Goal: Use online tool/utility: Utilize a website feature to perform a specific function

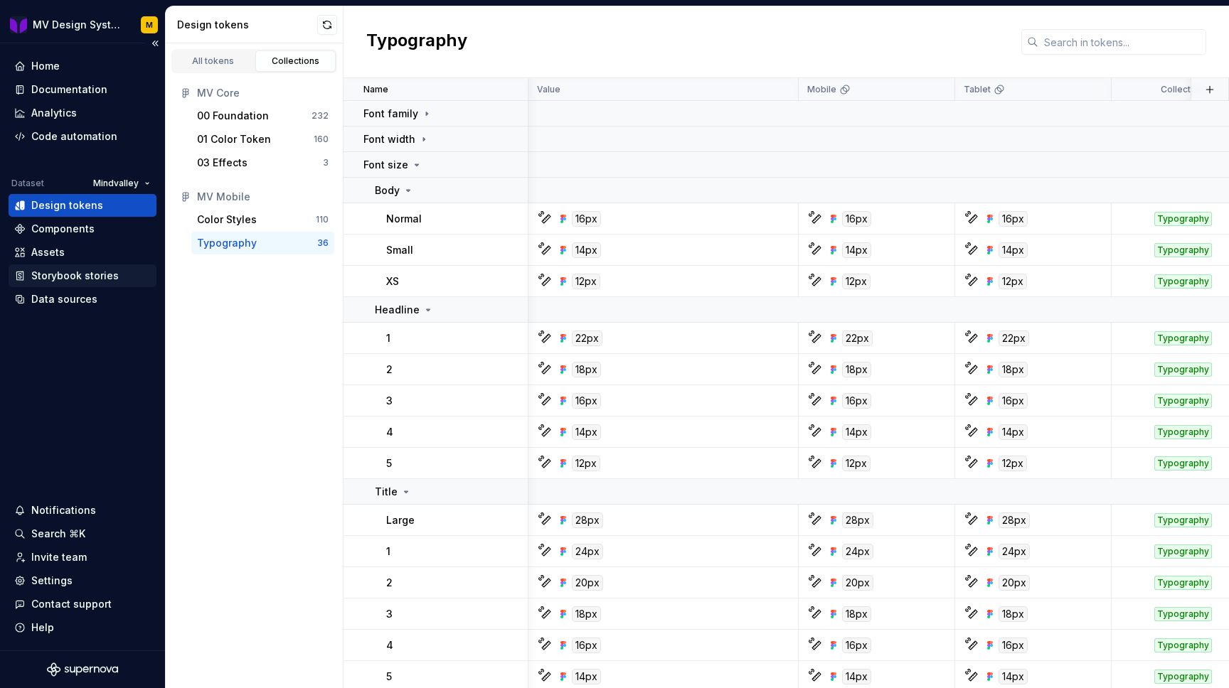
scroll to position [0, 610]
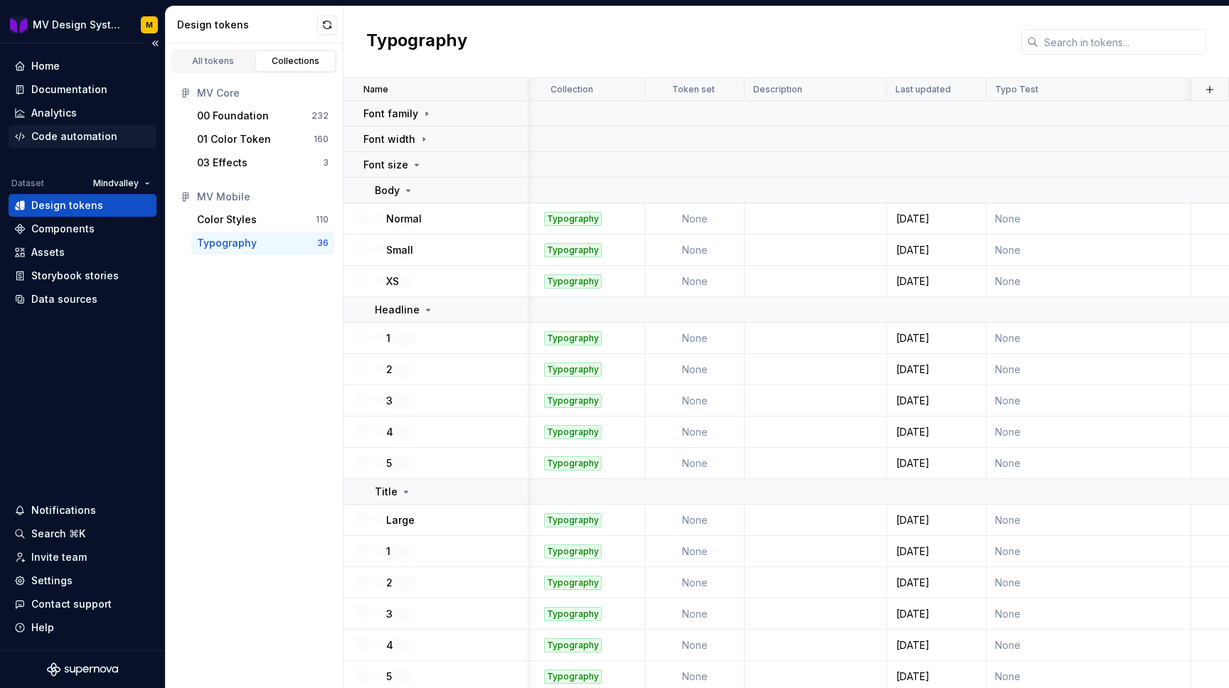
click at [90, 139] on div "Code automation" at bounding box center [74, 136] width 86 height 14
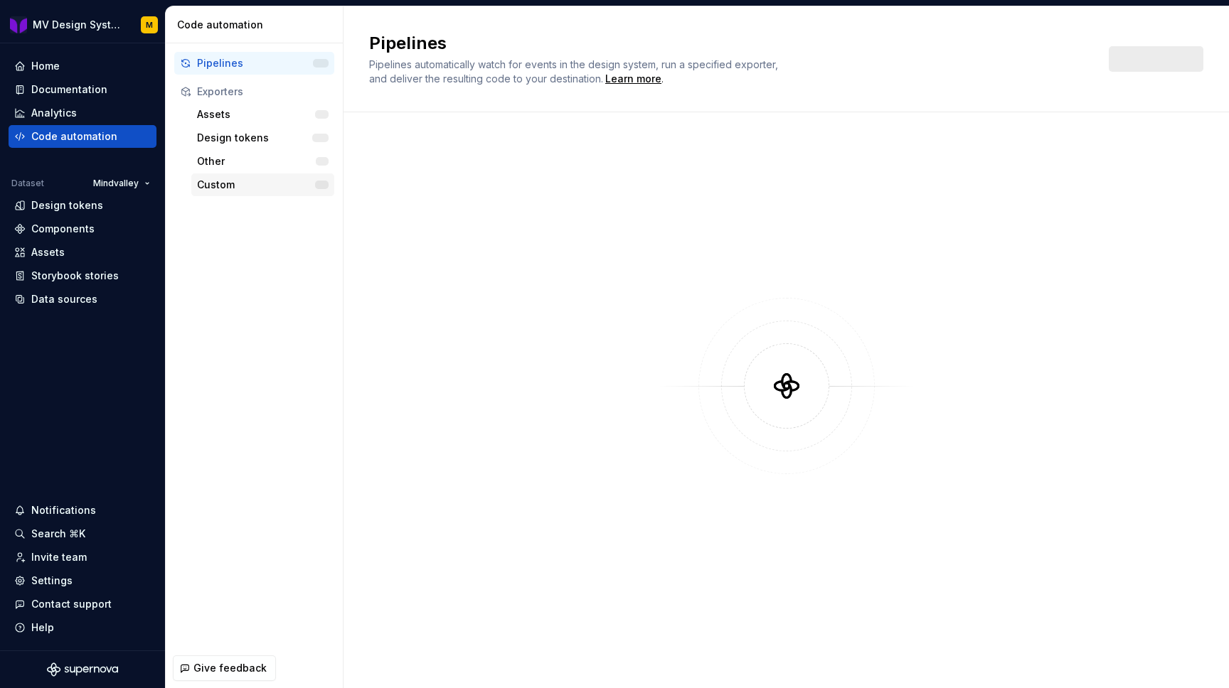
click at [242, 185] on div "Custom" at bounding box center [256, 185] width 118 height 14
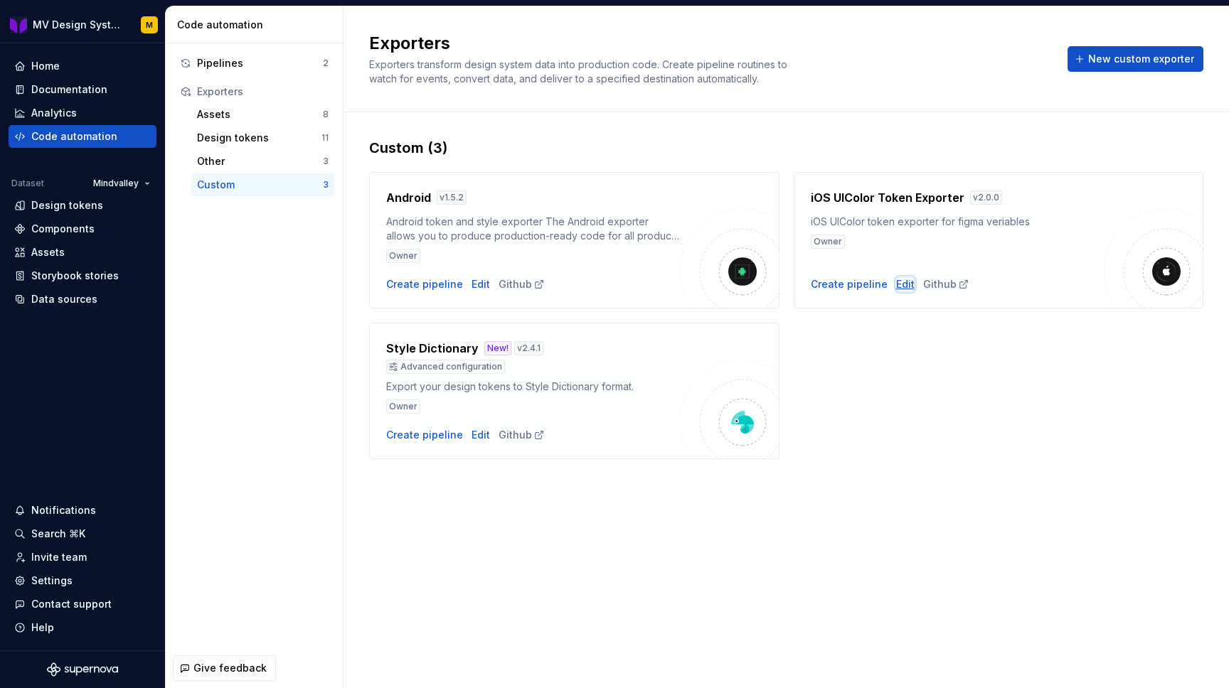
click at [902, 286] on div "Edit" at bounding box center [905, 284] width 18 height 14
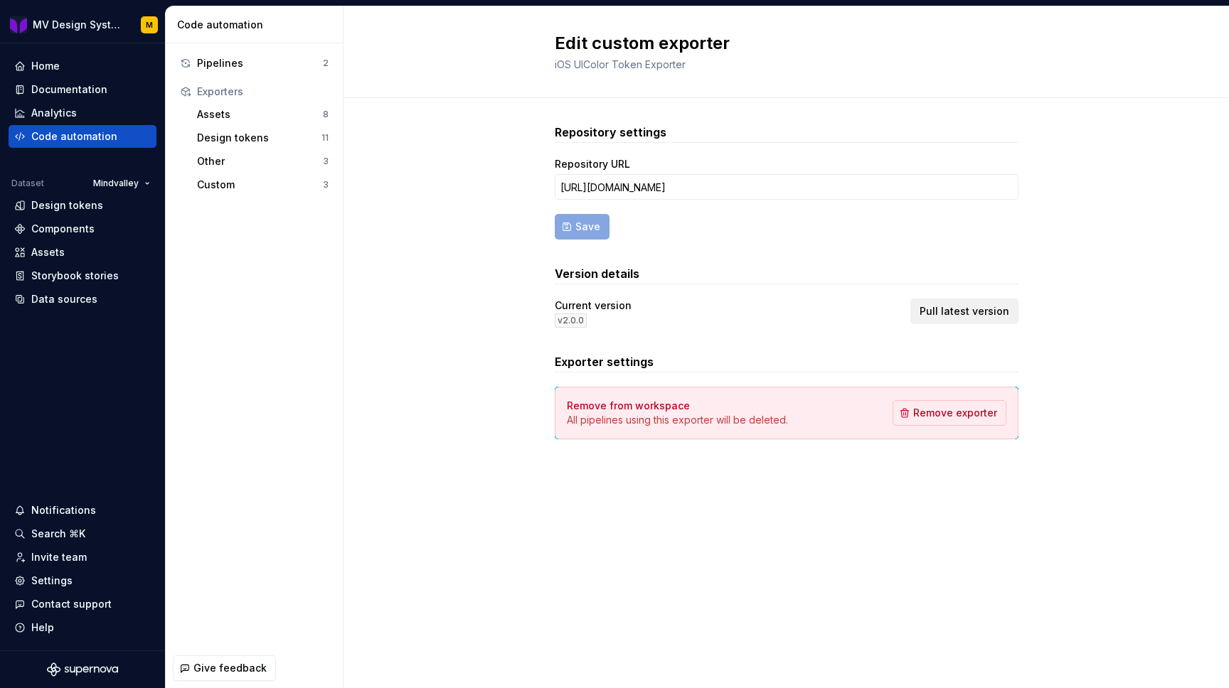
click at [979, 317] on span "Pull latest version" at bounding box center [964, 311] width 90 height 14
click at [228, 58] on div "Pipelines" at bounding box center [260, 63] width 126 height 14
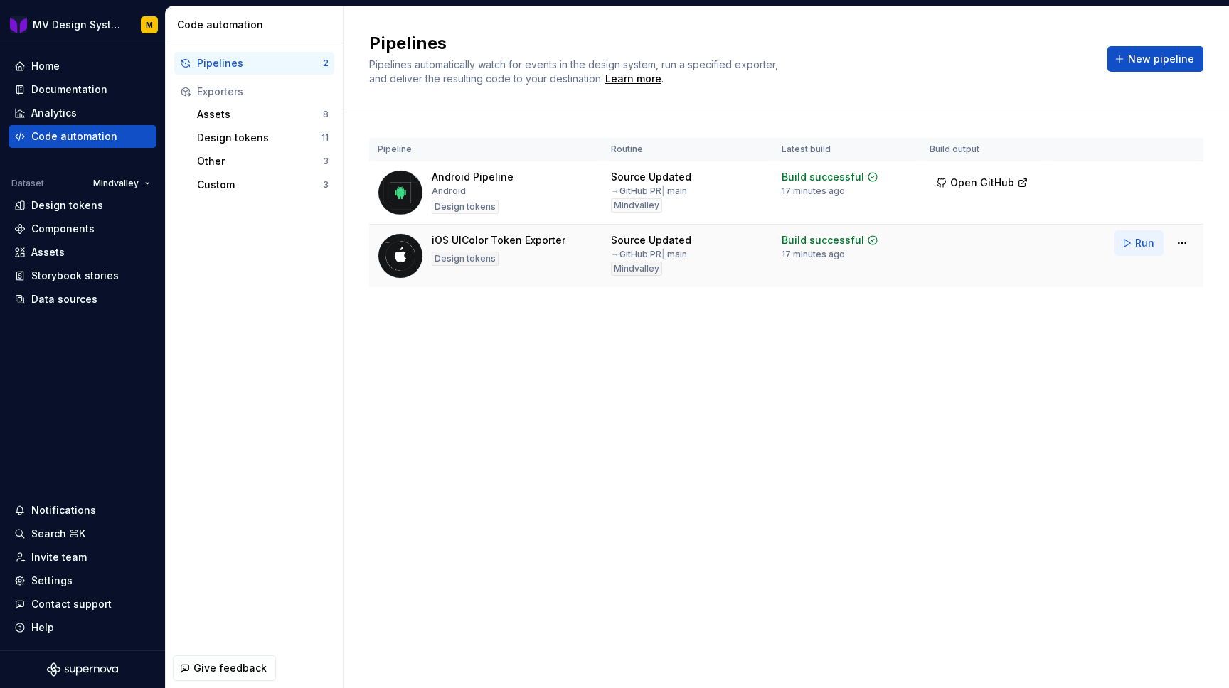
click at [1143, 245] on span "Run" at bounding box center [1144, 243] width 19 height 14
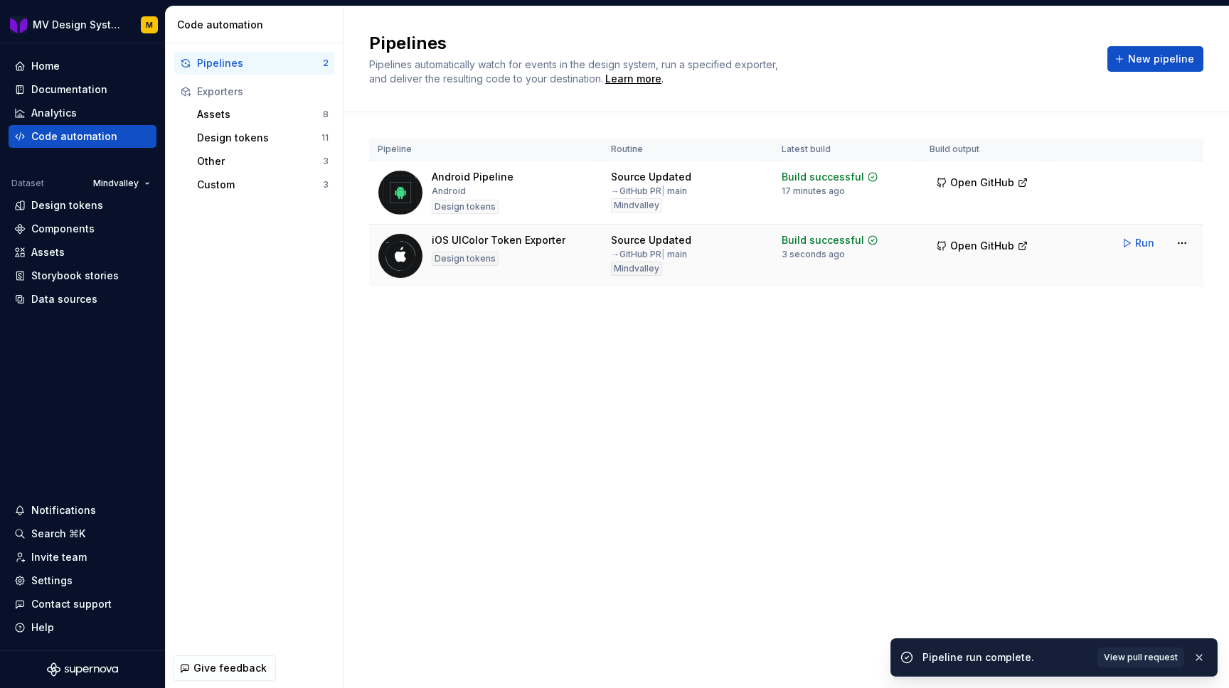
click at [985, 240] on span "Open GitHub" at bounding box center [982, 246] width 64 height 14
